Goal: Find specific page/section: Find specific page/section

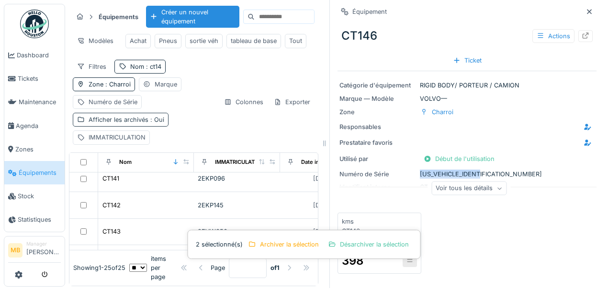
scroll to position [514, 0]
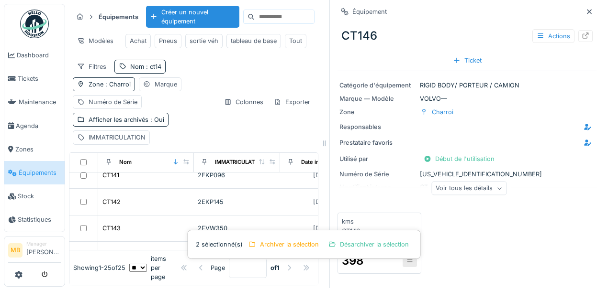
click at [531, 233] on div "kms CT146 Add value 398" at bounding box center [466, 243] width 259 height 61
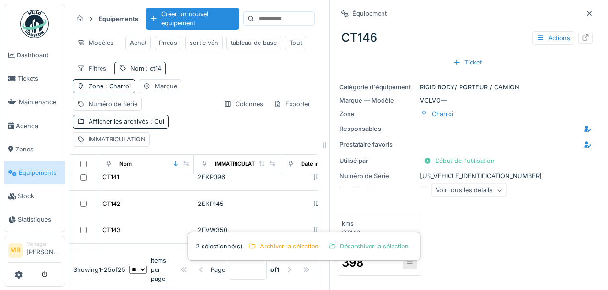
click at [142, 69] on div "Nom : ct14" at bounding box center [145, 68] width 31 height 9
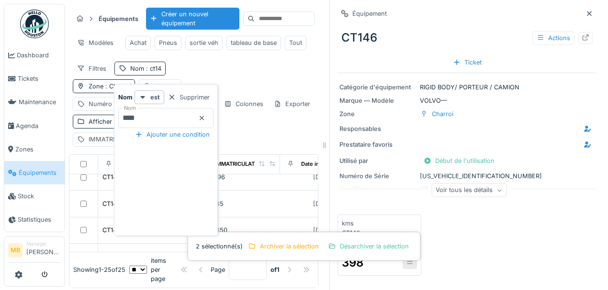
click at [206, 116] on icon at bounding box center [202, 118] width 8 height 6
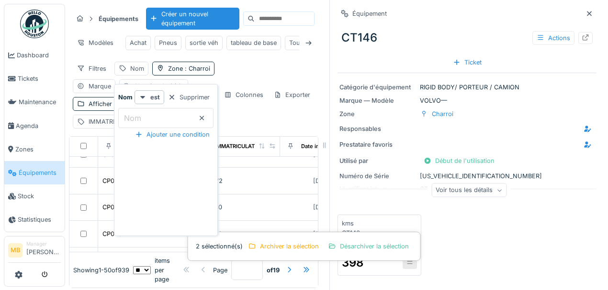
click at [159, 114] on input "Nom" at bounding box center [165, 118] width 95 height 20
click at [157, 113] on input "Nom" at bounding box center [165, 118] width 95 height 20
click at [520, 218] on div "kms CT146 Add value 398" at bounding box center [466, 245] width 259 height 61
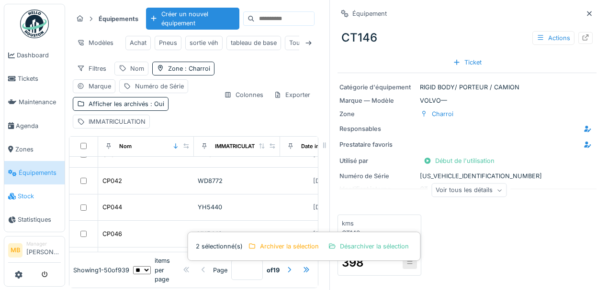
click at [31, 192] on span "Stock" at bounding box center [39, 196] width 43 height 9
click at [35, 173] on span "Équipements" at bounding box center [40, 172] width 42 height 9
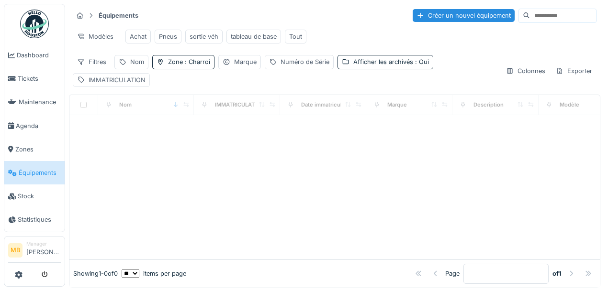
click at [107, 83] on div "IMMATRICULATION" at bounding box center [117, 80] width 57 height 9
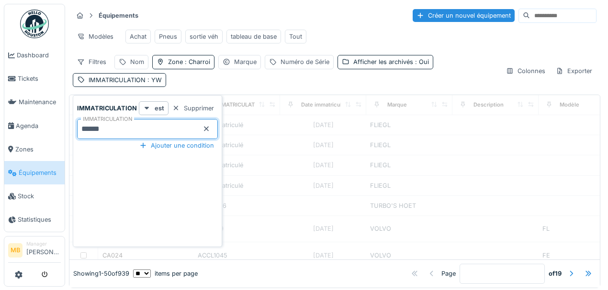
type input "******"
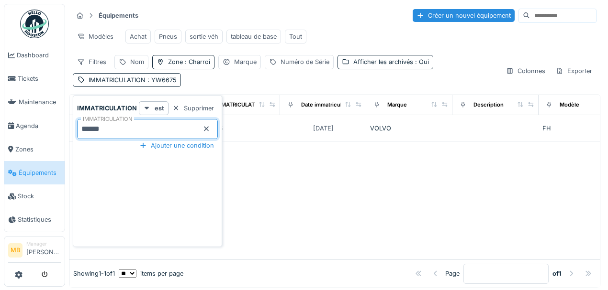
click at [292, 193] on div at bounding box center [334, 201] width 530 height 118
